Goal: Communication & Community: Participate in discussion

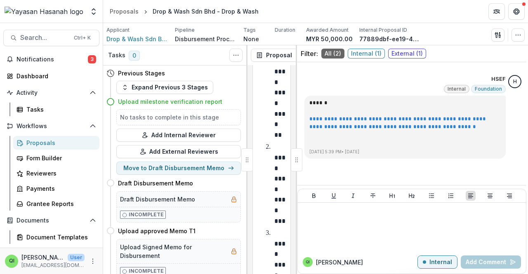
click at [47, 142] on div "Proposals" at bounding box center [59, 143] width 66 height 9
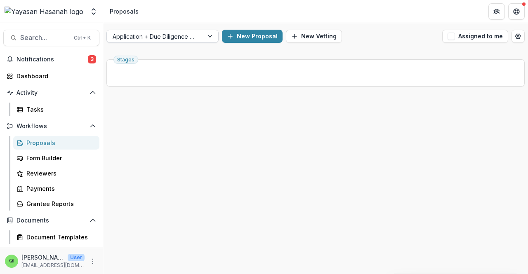
click at [186, 40] on div at bounding box center [155, 36] width 85 height 10
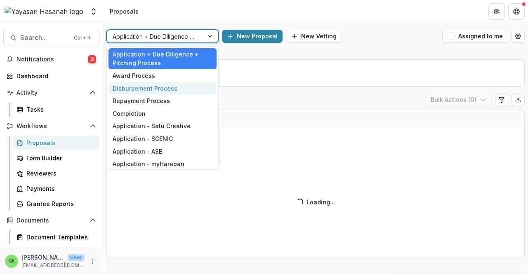
click at [173, 90] on div "Disbursement Process" at bounding box center [163, 88] width 108 height 13
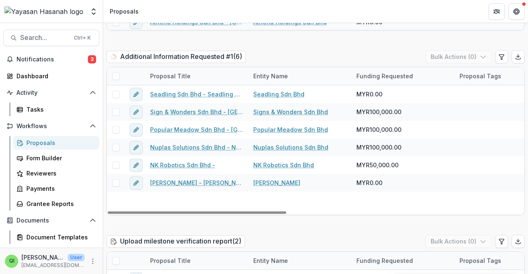
scroll to position [784, 0]
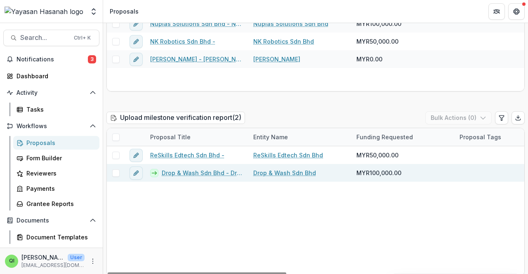
click at [187, 173] on link "Drop & Wash Sdn Bhd - Drop & Wash" at bounding box center [203, 173] width 82 height 9
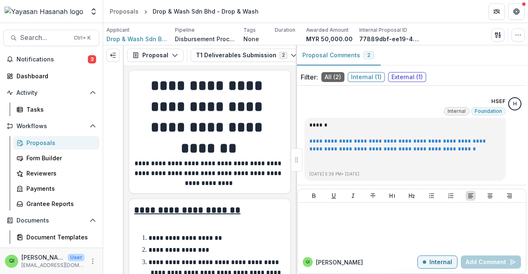
scroll to position [161, 0]
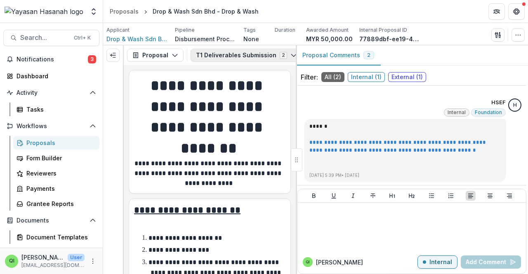
click at [267, 57] on button "T1 Deliverables Submission 2" at bounding box center [247, 55] width 112 height 13
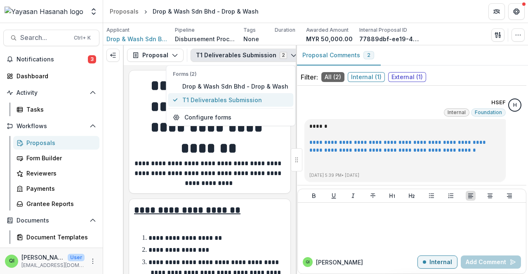
click at [262, 96] on span "T1 Deliverables Submission" at bounding box center [235, 100] width 106 height 9
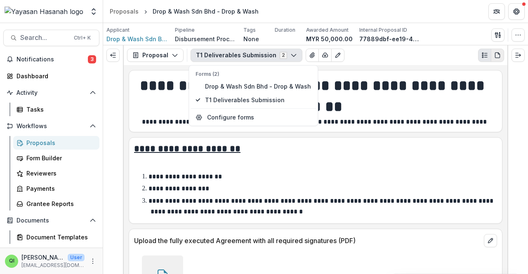
click at [495, 50] on button "PDF view" at bounding box center [497, 55] width 13 height 13
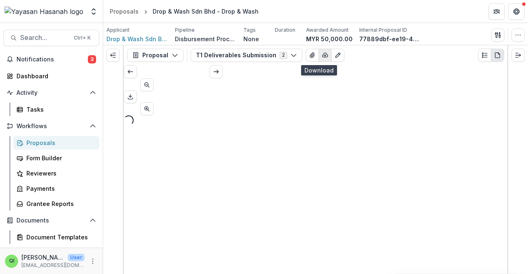
click at [318, 52] on button "button" at bounding box center [324, 55] width 13 height 13
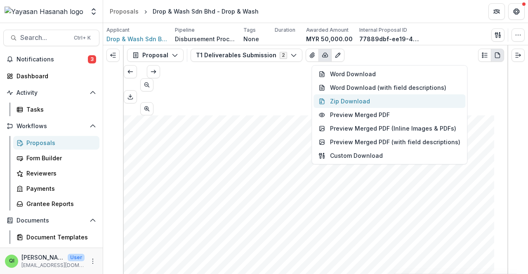
click at [344, 105] on button "Zip Download" at bounding box center [390, 101] width 152 height 14
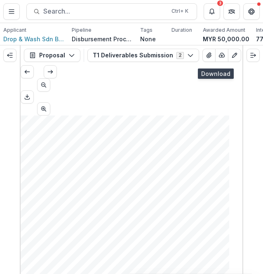
drag, startPoint x: 89, startPoint y: 168, endPoint x: 68, endPoint y: 151, distance: 26.6
click at [89, 168] on div "Drop & Wash Sdn Bhd Drop & Wash Sdn Bhd - Drop & Wash Nonprofit DBA: Awarded Am…" at bounding box center [125, 263] width 209 height 295
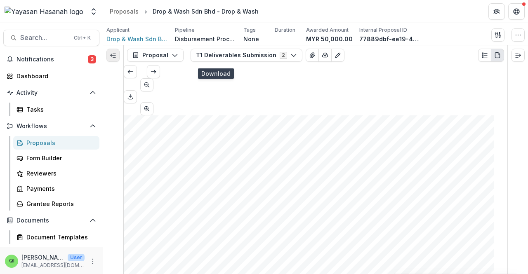
click at [113, 52] on icon "Expand left" at bounding box center [113, 55] width 7 height 7
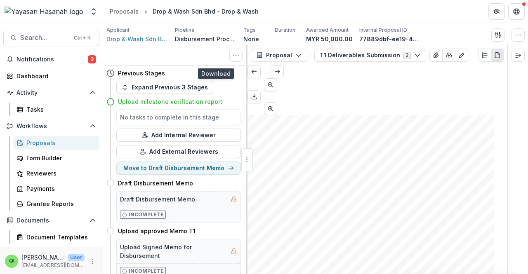
scroll to position [83, 0]
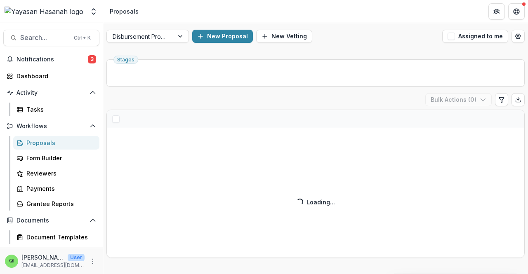
scroll to position [124, 0]
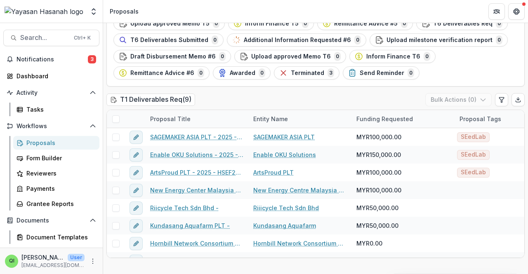
scroll to position [784, 0]
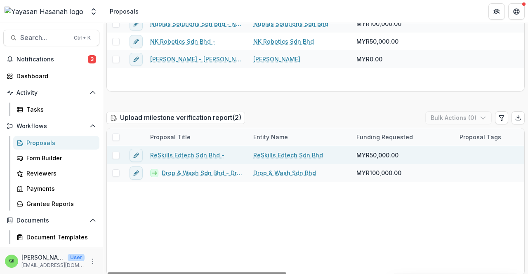
click at [210, 156] on link "ReSkills Edtech Sdn Bhd -" at bounding box center [187, 155] width 74 height 9
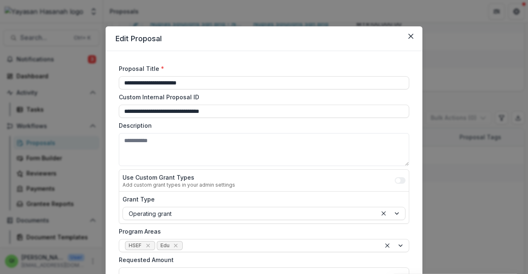
type input "*********"
type input "**********"
click at [446, 188] on div "**********" at bounding box center [264, 137] width 528 height 274
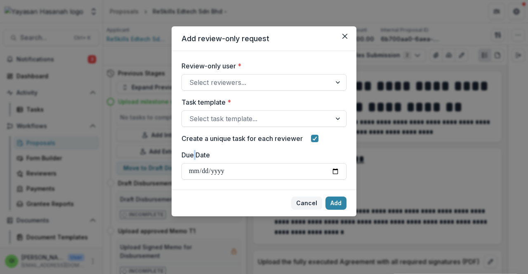
click at [308, 201] on button "Cancel" at bounding box center [306, 203] width 31 height 13
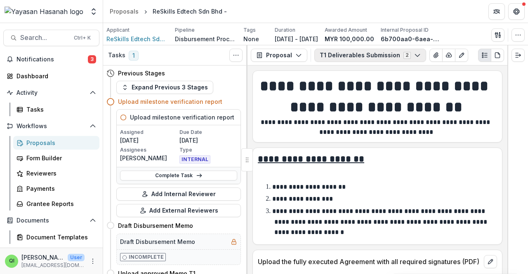
click at [325, 49] on button "T1 Deliverables Submission 2" at bounding box center [370, 55] width 112 height 13
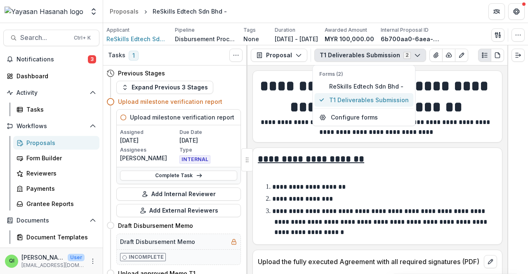
click at [347, 100] on span "T1 Deliverables Submission" at bounding box center [369, 100] width 80 height 9
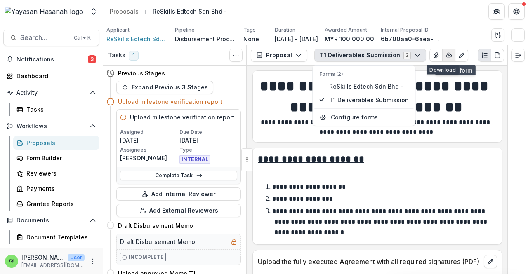
click at [446, 57] on icon "button" at bounding box center [449, 55] width 7 height 7
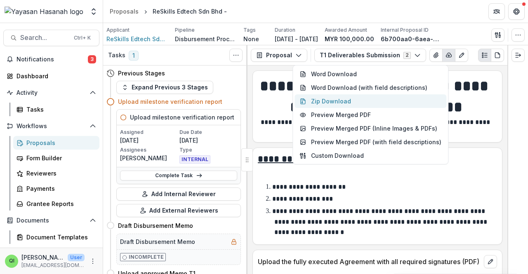
click at [351, 96] on button "Zip Download" at bounding box center [371, 101] width 152 height 14
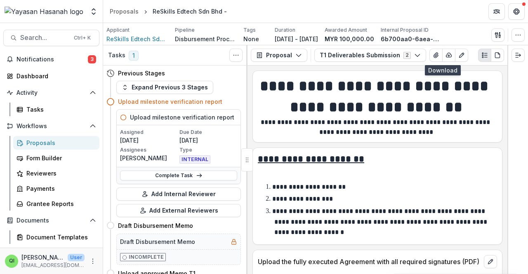
click at [62, 142] on div "Proposals" at bounding box center [59, 143] width 66 height 9
click at [68, 142] on div "Proposals" at bounding box center [59, 143] width 66 height 9
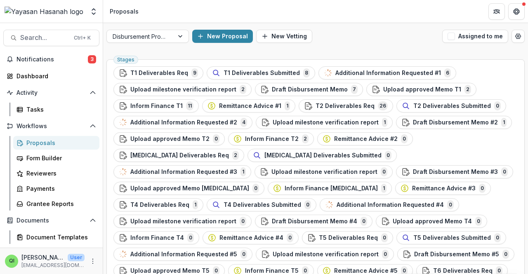
click at [175, 38] on div at bounding box center [181, 36] width 15 height 12
click at [174, 38] on div at bounding box center [181, 36] width 15 height 12
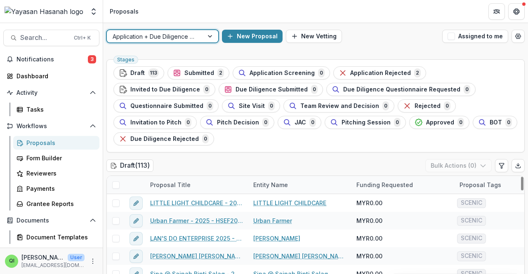
click at [163, 38] on div at bounding box center [155, 36] width 85 height 10
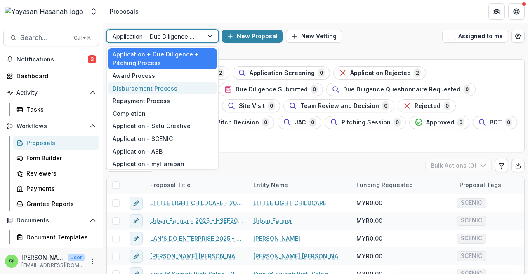
click at [177, 86] on div "Disbursement Process" at bounding box center [163, 88] width 108 height 13
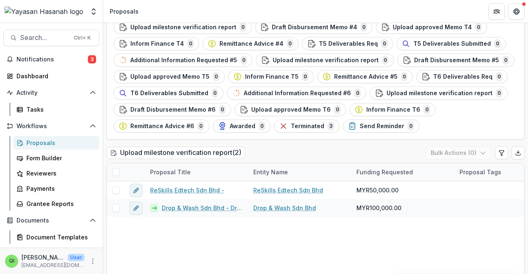
scroll to position [234, 0]
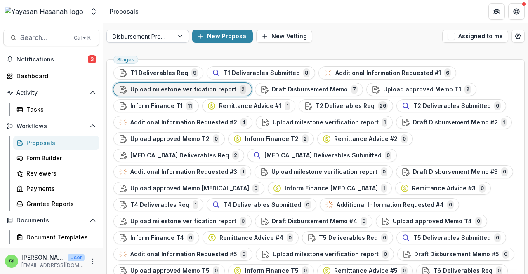
click at [155, 38] on div at bounding box center [140, 36] width 55 height 10
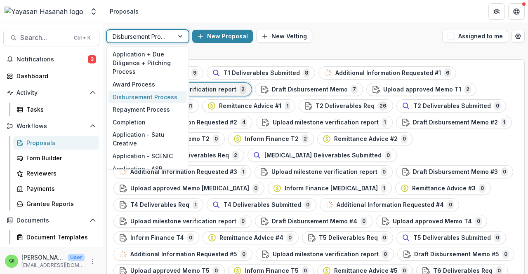
click at [151, 94] on div "Disbursement Process" at bounding box center [148, 97] width 78 height 13
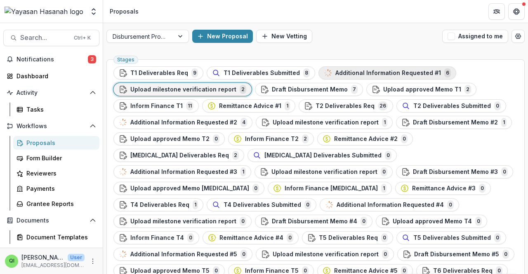
click at [376, 69] on div "Additional Information Requested #1 6" at bounding box center [387, 72] width 127 height 9
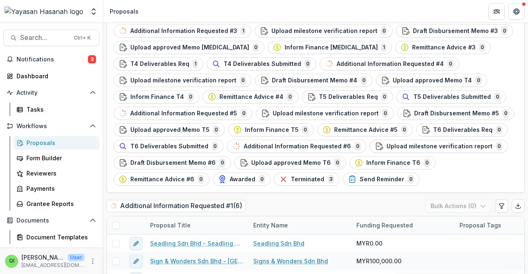
scroll to position [234, 0]
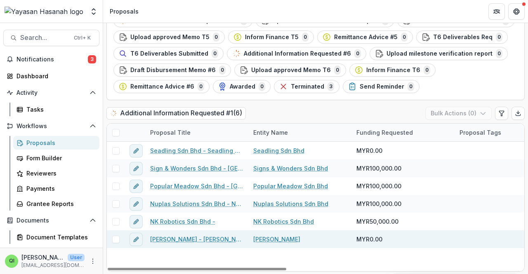
click at [184, 237] on link "[PERSON_NAME] - [PERSON_NAME]" at bounding box center [196, 239] width 93 height 9
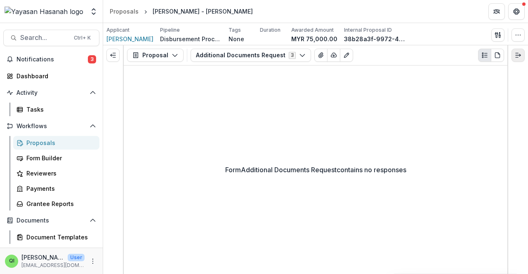
click at [521, 52] on button "Expand right" at bounding box center [518, 55] width 13 height 13
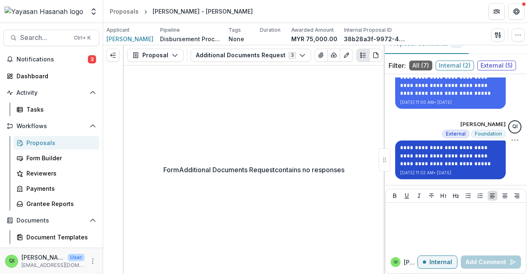
scroll to position [24, 0]
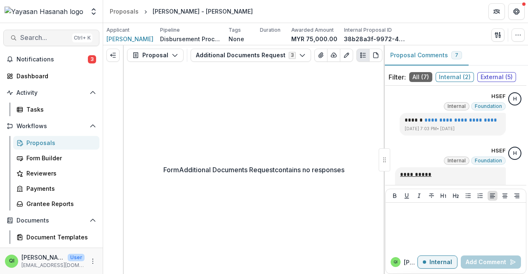
click at [39, 41] on span "Search..." at bounding box center [44, 38] width 49 height 8
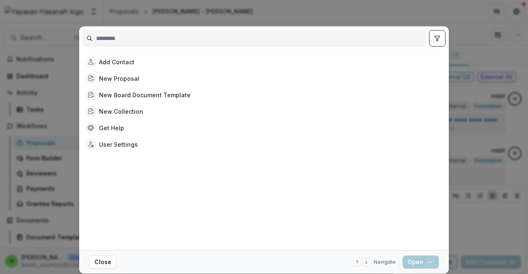
drag, startPoint x: 39, startPoint y: 41, endPoint x: 43, endPoint y: 50, distance: 9.4
click at [40, 42] on div "Add Contact New Proposal New Board Document Template New Collection Get Help Us…" at bounding box center [264, 137] width 528 height 274
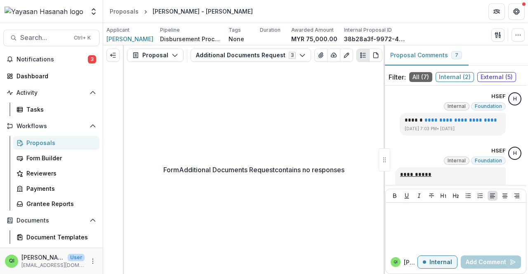
click at [67, 145] on div "Proposals" at bounding box center [59, 143] width 66 height 9
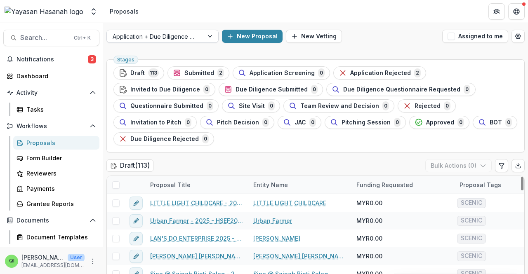
click at [201, 40] on div "Application + Due Diligence + Pitching Process" at bounding box center [155, 37] width 97 height 12
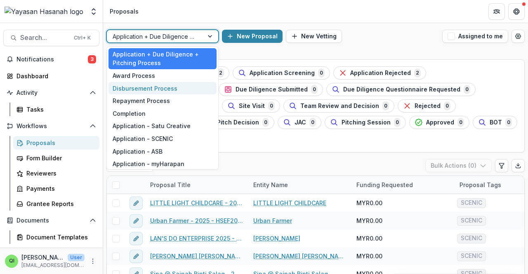
click at [162, 86] on div "Disbursement Process" at bounding box center [163, 88] width 108 height 13
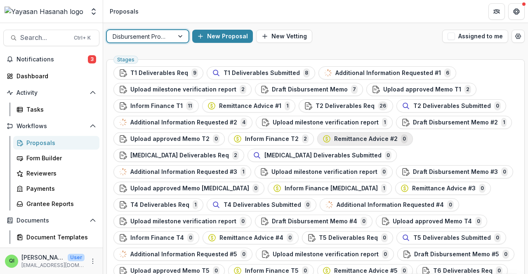
scroll to position [248, 0]
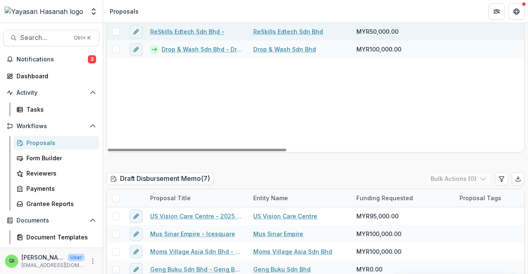
scroll to position [784, 0]
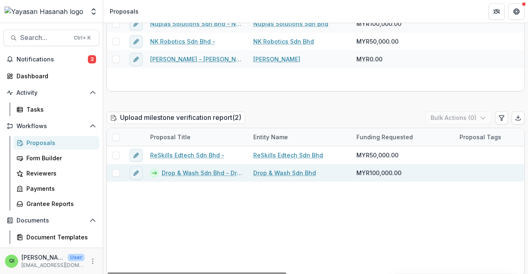
click at [196, 170] on link "Drop & Wash Sdn Bhd - Drop & Wash" at bounding box center [203, 173] width 82 height 9
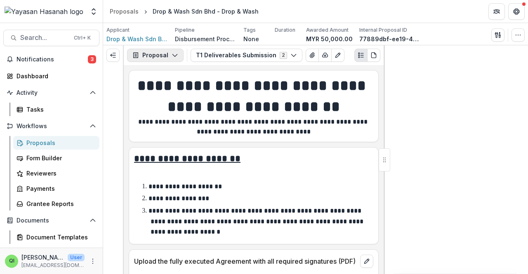
click at [178, 57] on button "Proposal" at bounding box center [155, 55] width 57 height 13
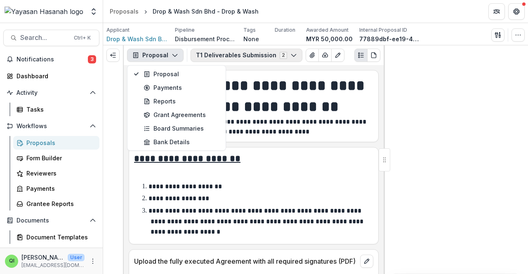
click at [237, 56] on button "T1 Deliverables Submission 2" at bounding box center [247, 55] width 112 height 13
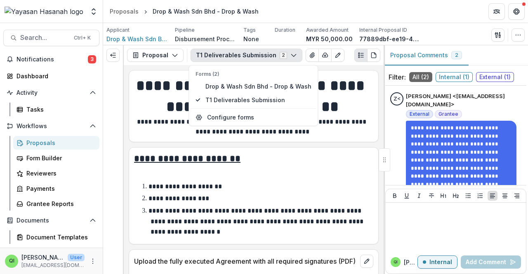
click at [342, 148] on div "**********" at bounding box center [253, 194] width 249 height 92
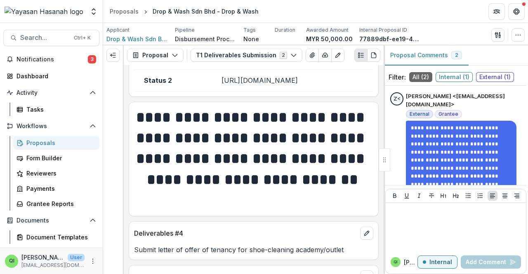
scroll to position [454, 0]
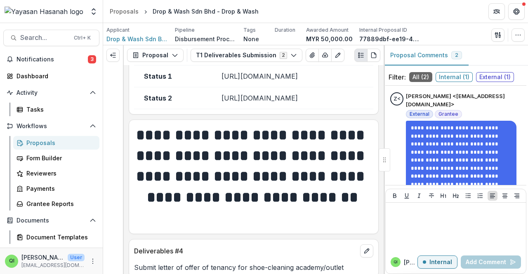
click at [272, 109] on td "[URL][DOMAIN_NAME]" at bounding box center [292, 98] width 162 height 22
drag, startPoint x: 278, startPoint y: 119, endPoint x: 185, endPoint y: 80, distance: 101.7
click at [185, 80] on tbody "Status 1 [URL][DOMAIN_NAME] Status 2 [URL][DOMAIN_NAME]" at bounding box center [253, 87] width 239 height 44
copy tbody "[URL][DOMAIN_NAME] Status 2 [URL][DOMAIN_NAME]"
click at [399, 159] on div "**********" at bounding box center [455, 226] width 131 height 268
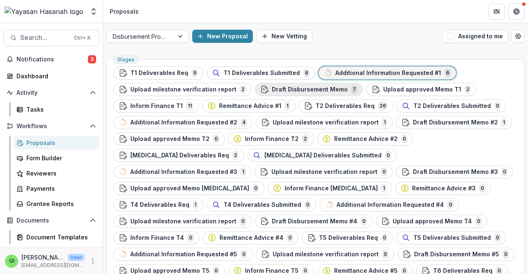
click at [288, 88] on span "Draft Disbursement Memo" at bounding box center [310, 89] width 76 height 7
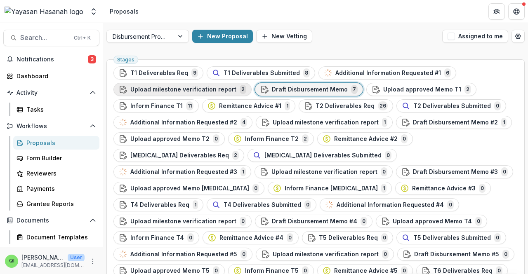
click at [223, 93] on div "Upload milestone verification report 2" at bounding box center [182, 89] width 127 height 9
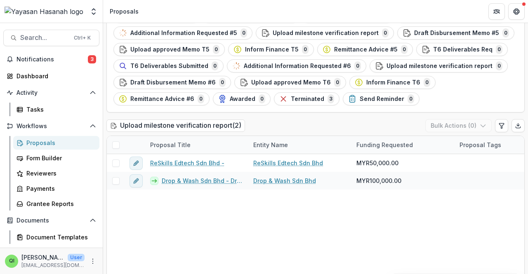
scroll to position [234, 0]
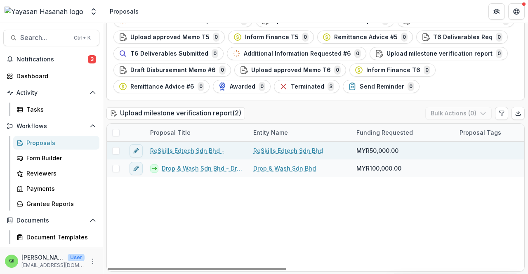
click at [186, 150] on link "ReSkills Edtech Sdn Bhd -" at bounding box center [187, 150] width 74 height 9
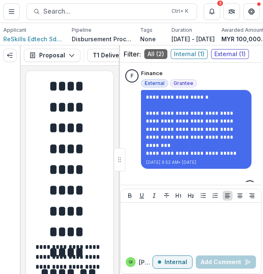
click at [67, 172] on h1 "**********" at bounding box center [68, 159] width 75 height 166
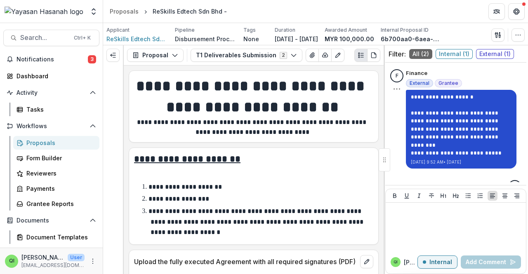
scroll to position [144, 0]
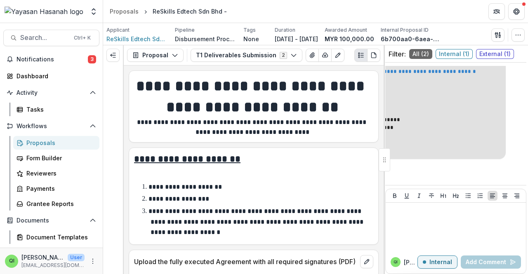
click at [427, 71] on link "**********" at bounding box center [398, 68] width 178 height 14
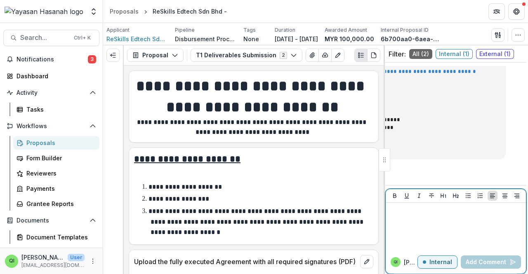
click at [461, 219] on div at bounding box center [456, 226] width 134 height 41
click at [446, 262] on p "Internal" at bounding box center [440, 262] width 23 height 7
click at [433, 230] on div at bounding box center [456, 226] width 134 height 41
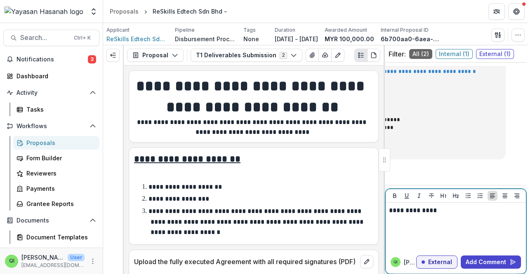
click at [465, 220] on div "**********" at bounding box center [456, 226] width 134 height 41
drag, startPoint x: 465, startPoint y: 220, endPoint x: 381, endPoint y: 219, distance: 83.3
click at [381, 219] on div "**********" at bounding box center [315, 159] width 425 height 229
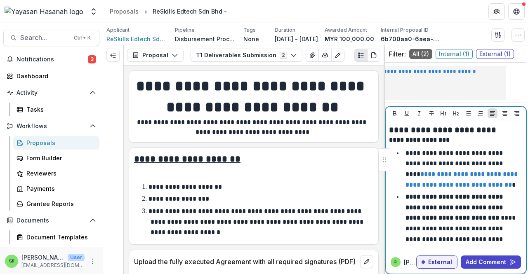
scroll to position [0, 0]
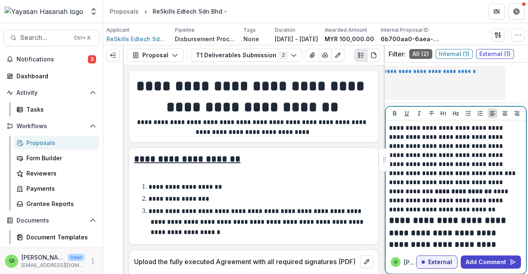
click at [471, 211] on p "**********" at bounding box center [453, 196] width 129 height 36
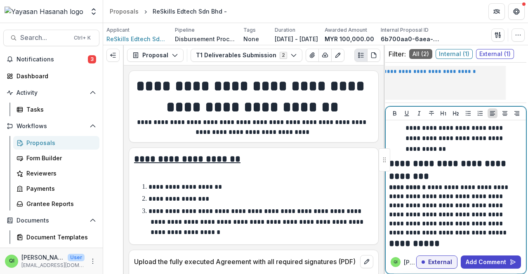
scroll to position [660, 0]
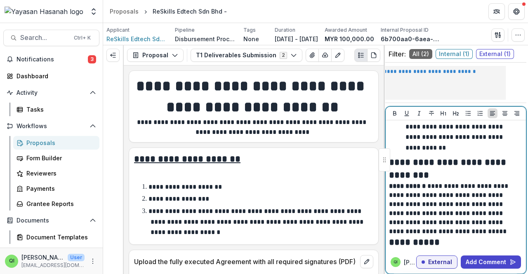
click at [499, 203] on p "**********" at bounding box center [453, 209] width 129 height 54
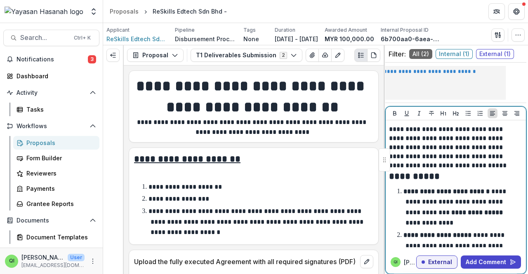
scroll to position [743, 0]
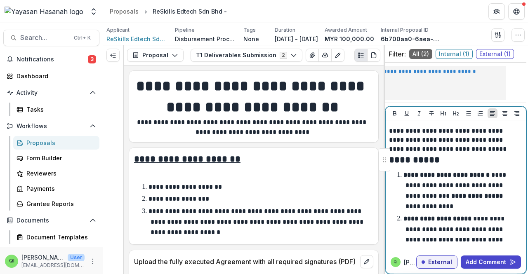
click at [499, 203] on li "**********" at bounding box center [460, 191] width 122 height 42
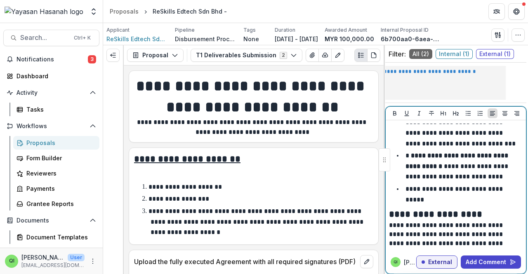
scroll to position [1105, 0]
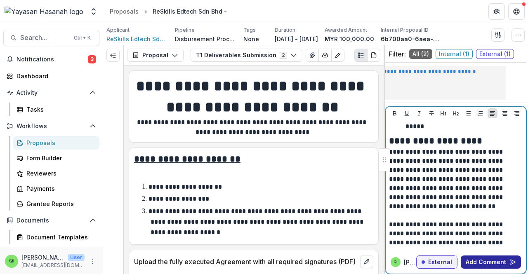
click at [481, 261] on button "Add Comment" at bounding box center [491, 262] width 60 height 13
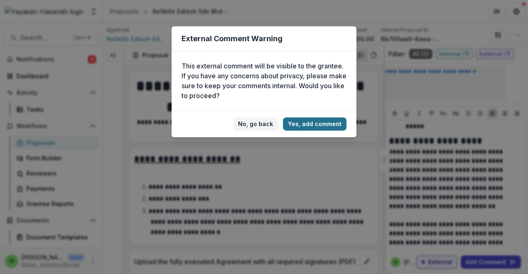
click at [302, 122] on button "Yes, add comment" at bounding box center [315, 124] width 64 height 13
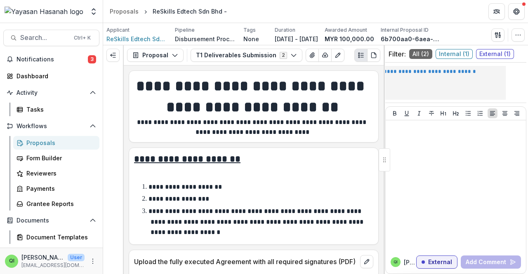
scroll to position [0, 0]
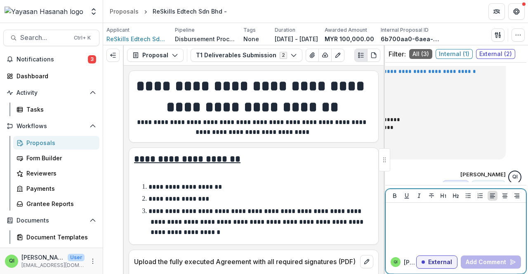
click at [418, 212] on p at bounding box center [455, 210] width 132 height 9
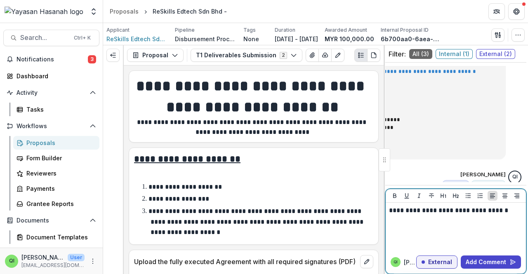
click at [438, 210] on p "**********" at bounding box center [455, 210] width 132 height 9
click at [502, 212] on p "**********" at bounding box center [455, 210] width 132 height 9
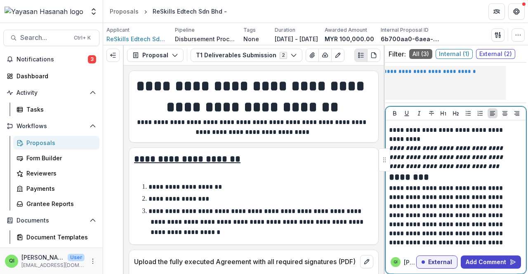
scroll to position [1734, 0]
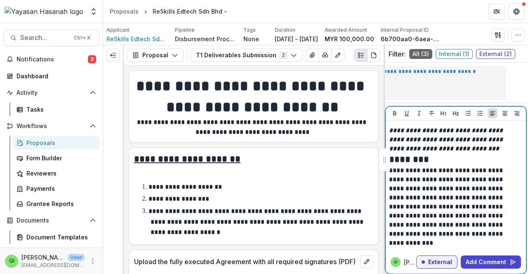
click at [392, 166] on h2 "********" at bounding box center [453, 159] width 129 height 13
click at [390, 166] on h2 "********" at bounding box center [453, 159] width 129 height 13
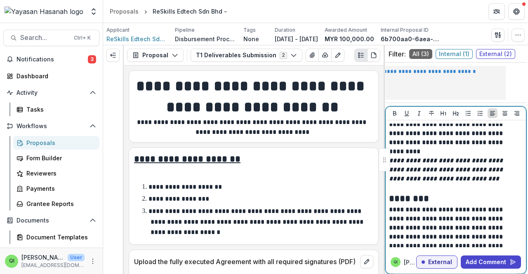
scroll to position [1652, 0]
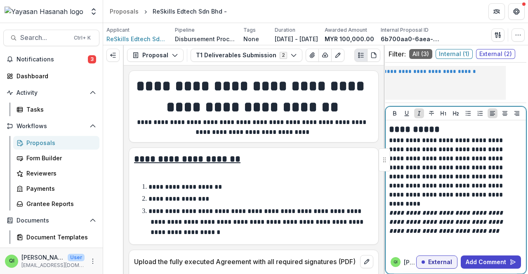
click at [486, 222] on em "**********" at bounding box center [447, 222] width 116 height 24
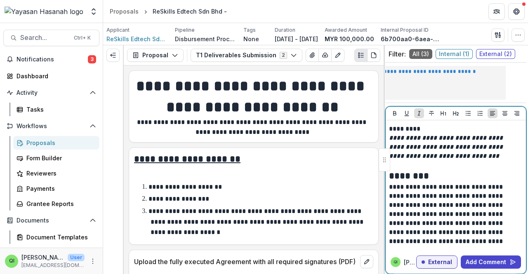
scroll to position [1734, 0]
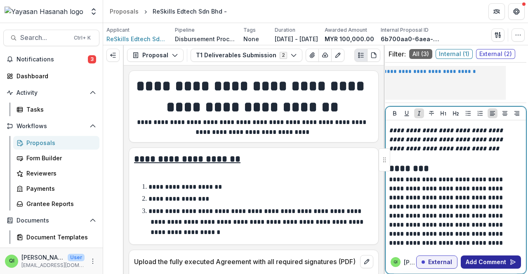
click at [490, 259] on button "Add Comment" at bounding box center [491, 262] width 60 height 13
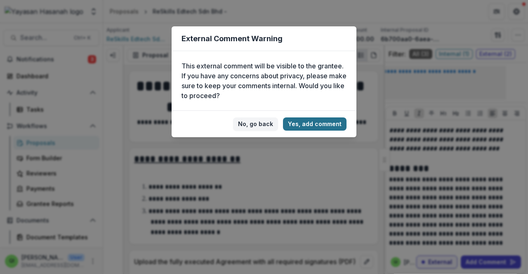
click at [304, 127] on button "Yes, add comment" at bounding box center [315, 124] width 64 height 13
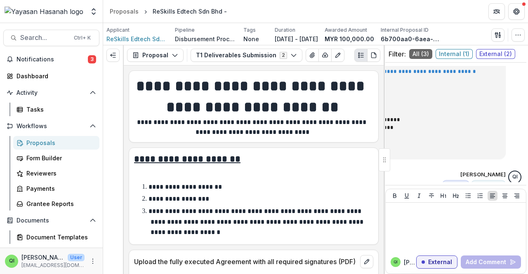
scroll to position [0, 0]
click at [330, 17] on header "Proposals ReSkills Edtech Sdn Bhd -" at bounding box center [315, 11] width 425 height 23
click at [360, 184] on li "**********" at bounding box center [258, 187] width 229 height 11
